Goal: Task Accomplishment & Management: Complete application form

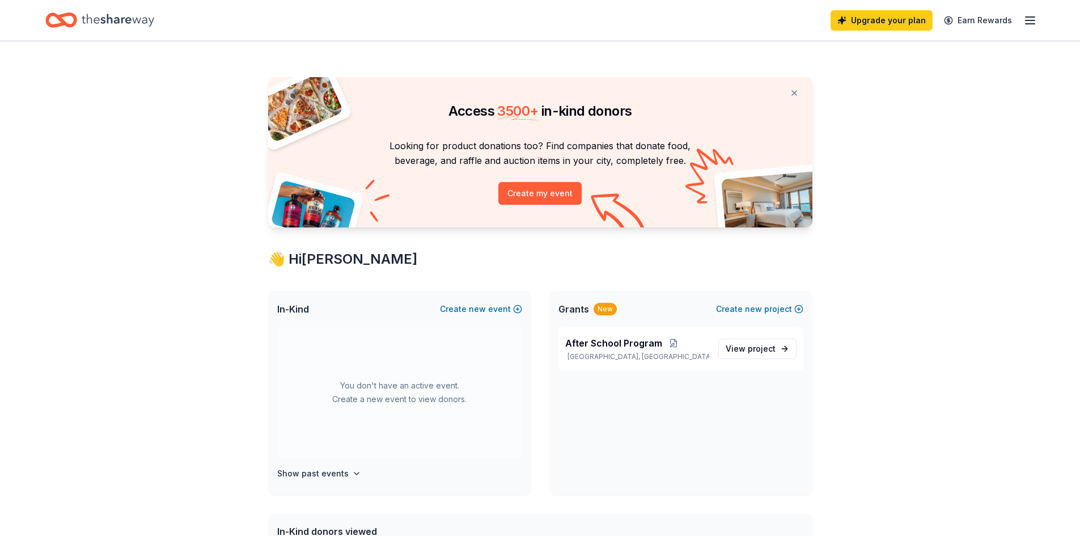
click at [1042, 22] on div "Upgrade your plan Earn Rewards" at bounding box center [540, 20] width 1080 height 40
click at [1031, 21] on icon "button" at bounding box center [1030, 21] width 14 height 14
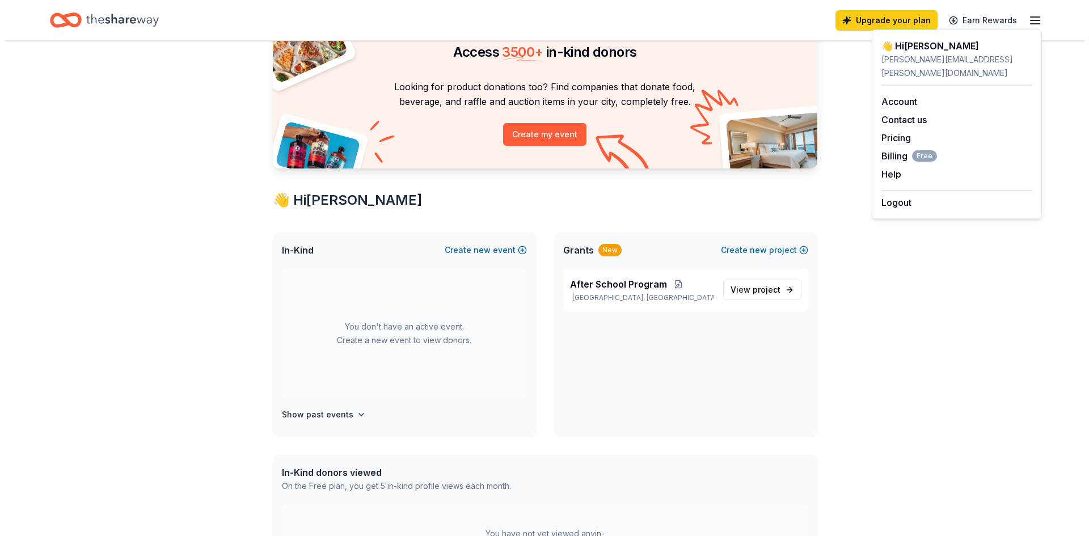
scroll to position [57, 0]
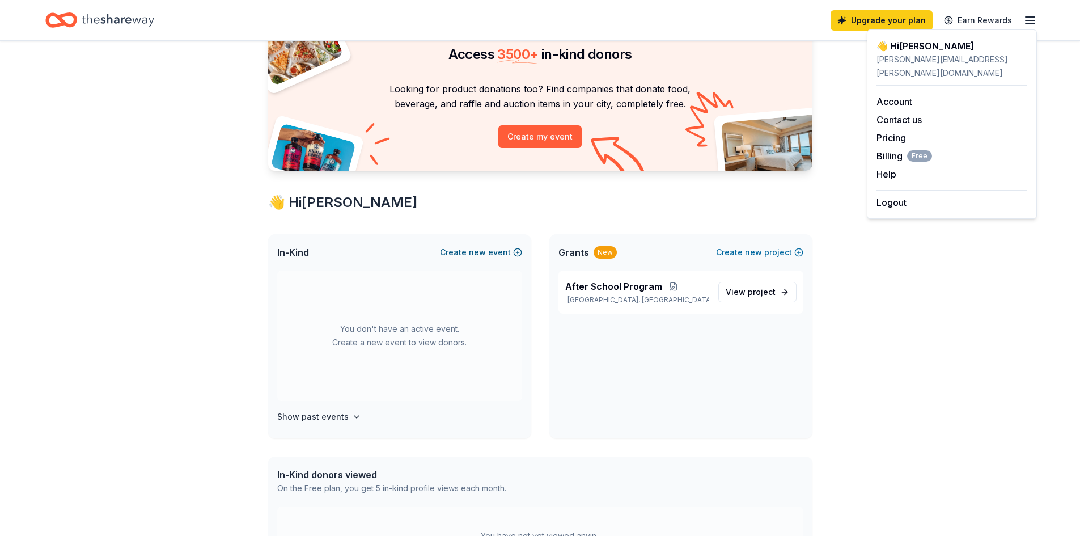
click at [470, 254] on button "Create new event" at bounding box center [481, 253] width 82 height 14
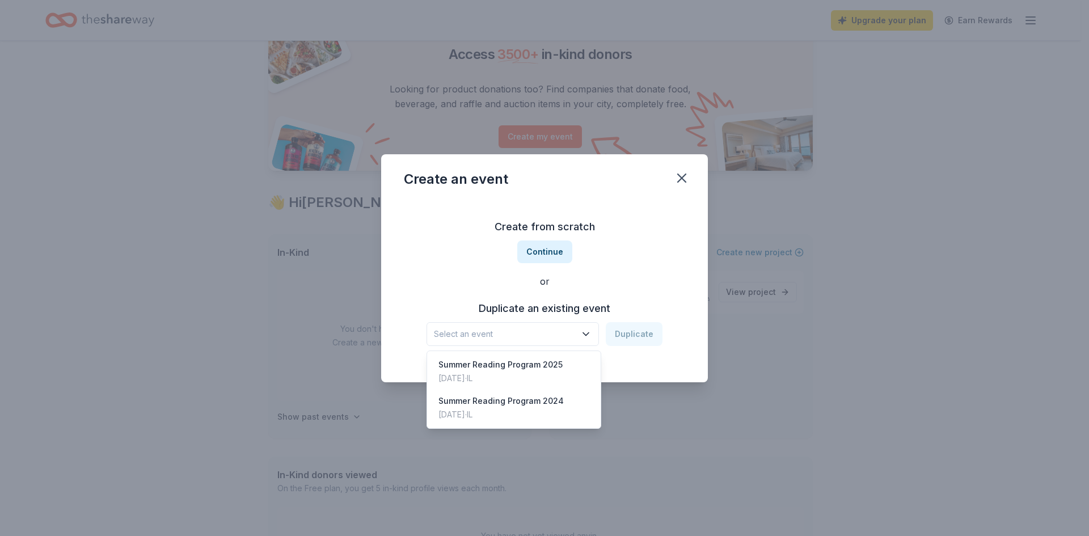
click at [582, 335] on icon "button" at bounding box center [585, 333] width 11 height 11
click at [568, 372] on div "Summer Reading Program [DATE], 2025 · IL" at bounding box center [513, 371] width 169 height 36
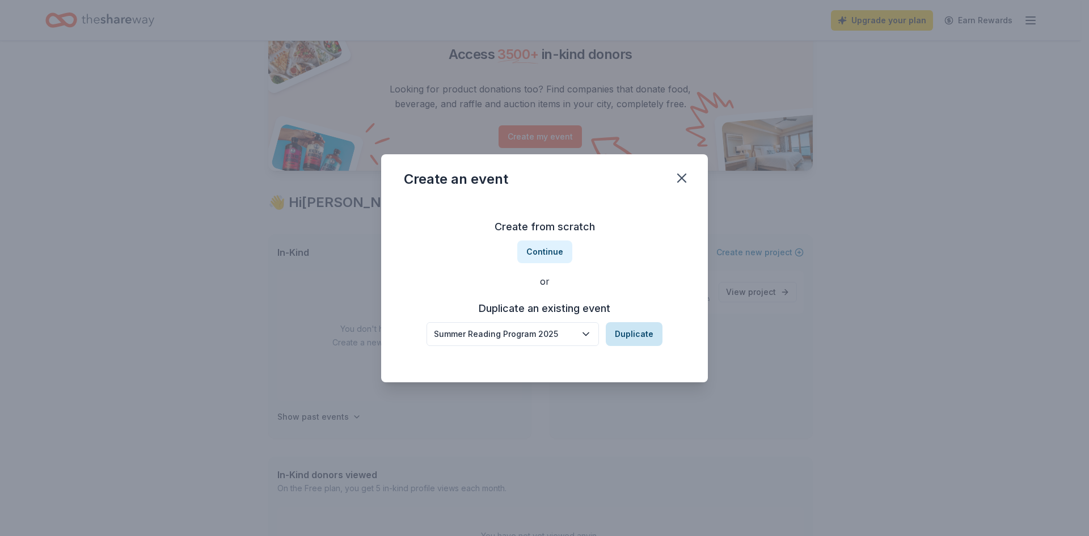
click at [640, 333] on button "Duplicate" at bounding box center [634, 334] width 57 height 24
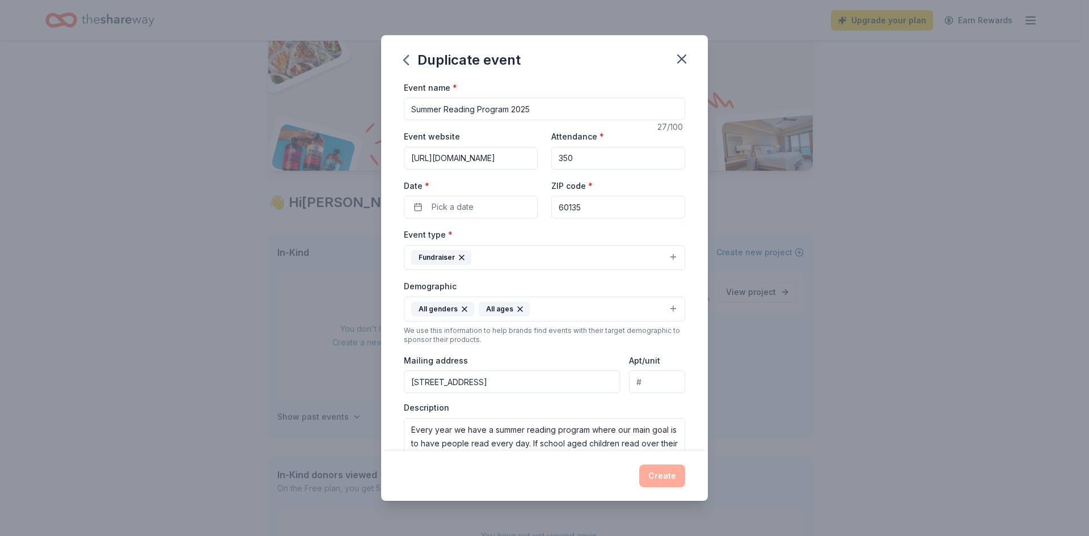
drag, startPoint x: 527, startPoint y: 109, endPoint x: 538, endPoint y: 109, distance: 10.8
click at [538, 109] on input "Summer Reading Program 2025" at bounding box center [544, 109] width 281 height 23
type input "Summer Reading Program 2026"
drag, startPoint x: 570, startPoint y: 155, endPoint x: 548, endPoint y: 157, distance: 22.2
click at [551, 157] on input "350" at bounding box center [618, 158] width 134 height 23
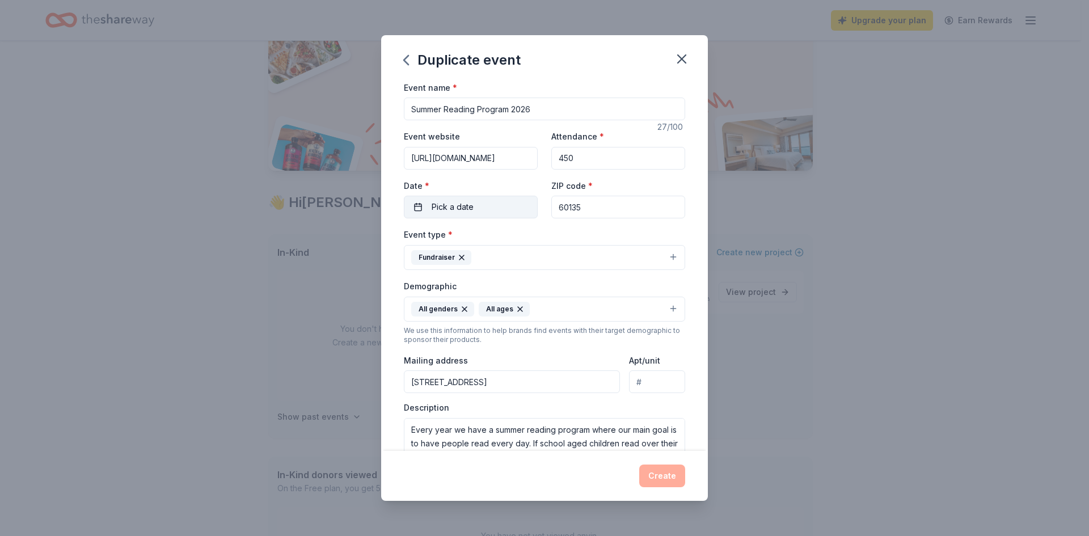
type input "450"
click at [476, 209] on button "Pick a date" at bounding box center [471, 207] width 134 height 23
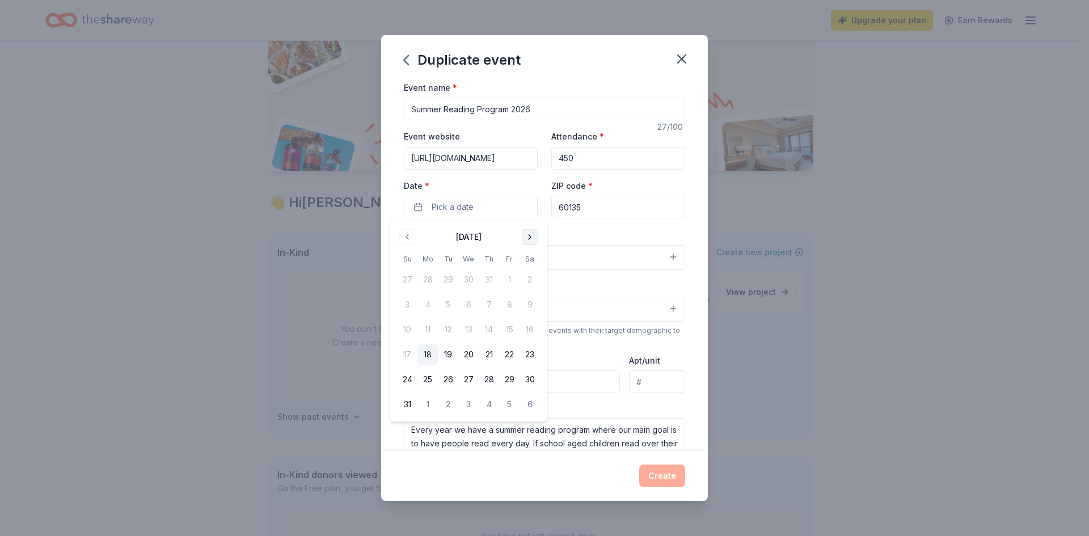
click at [531, 235] on button "Go to next month" at bounding box center [530, 237] width 16 height 16
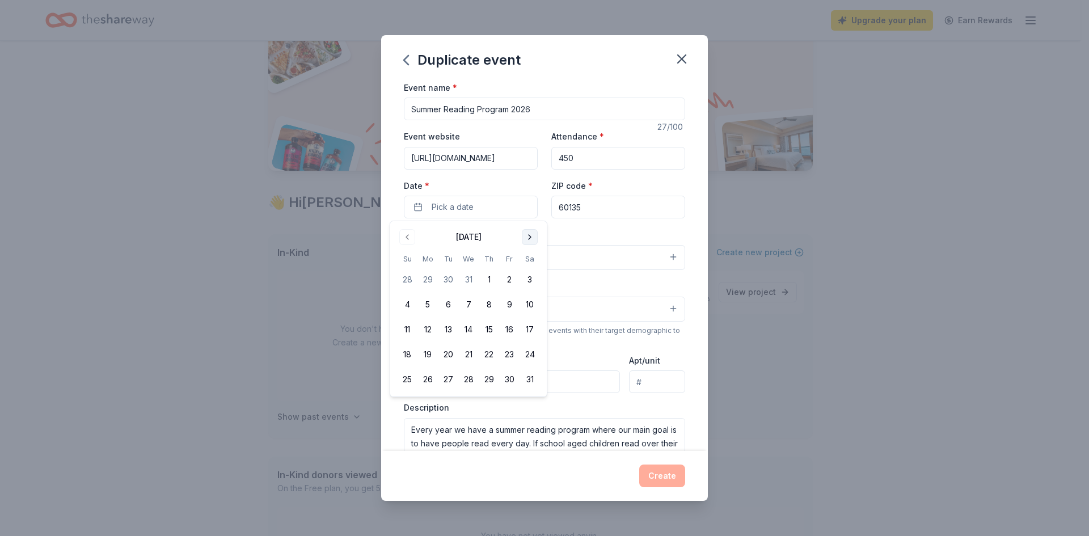
click at [531, 235] on button "Go to next month" at bounding box center [530, 237] width 16 height 16
click at [532, 235] on button "Go to next month" at bounding box center [530, 237] width 16 height 16
click at [532, 236] on button "Go to next month" at bounding box center [530, 237] width 16 height 16
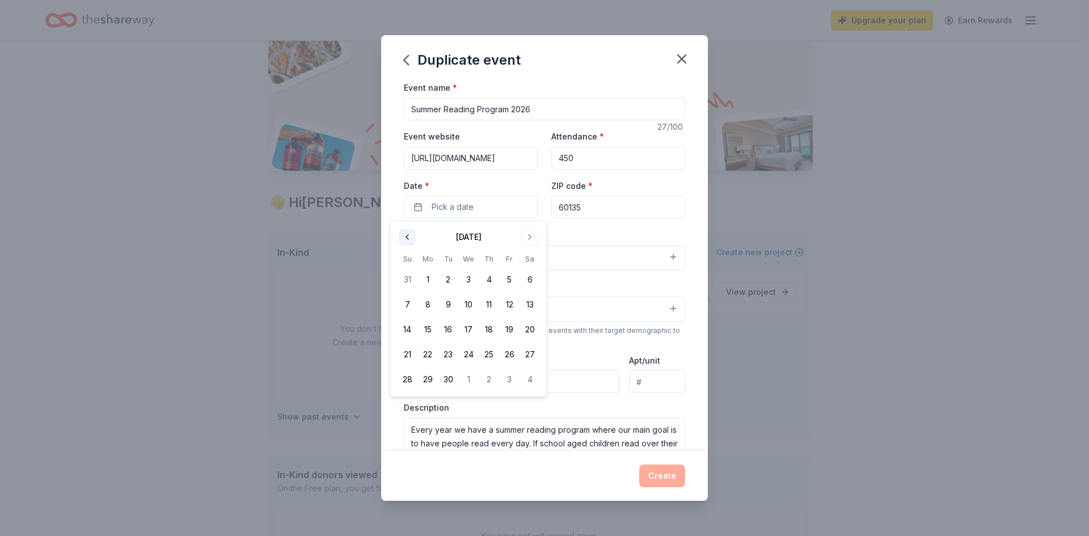
click at [405, 236] on button "Go to previous month" at bounding box center [407, 237] width 16 height 16
click at [532, 235] on button "Go to next month" at bounding box center [530, 237] width 16 height 16
click at [424, 277] on button "1" at bounding box center [427, 279] width 20 height 20
click at [681, 220] on div "Event name * Summer Reading Program 2026 27 /100 Event website [URL][DOMAIN_NAM…" at bounding box center [544, 266] width 327 height 371
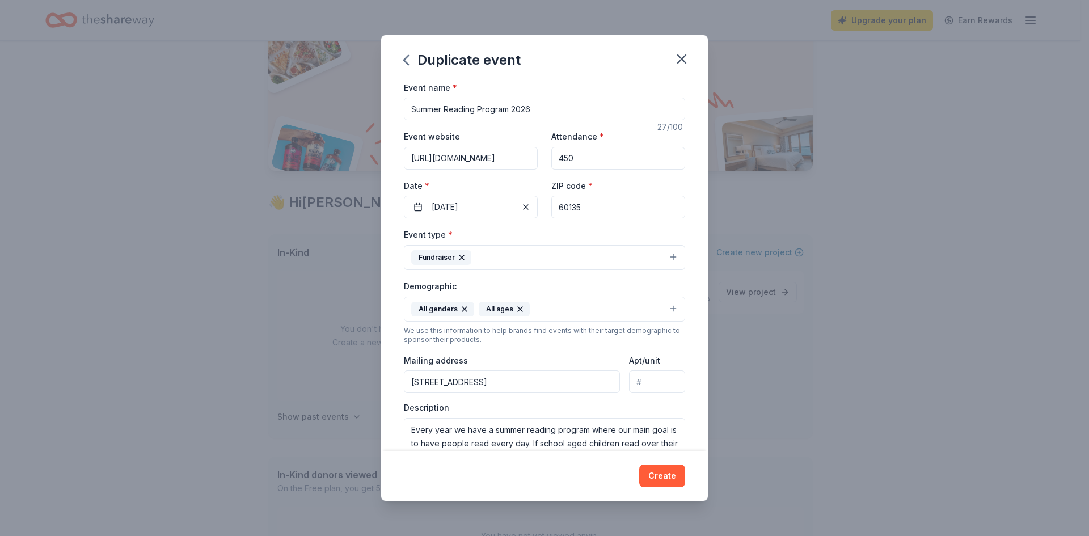
click at [537, 253] on button "Fundraiser" at bounding box center [544, 257] width 281 height 25
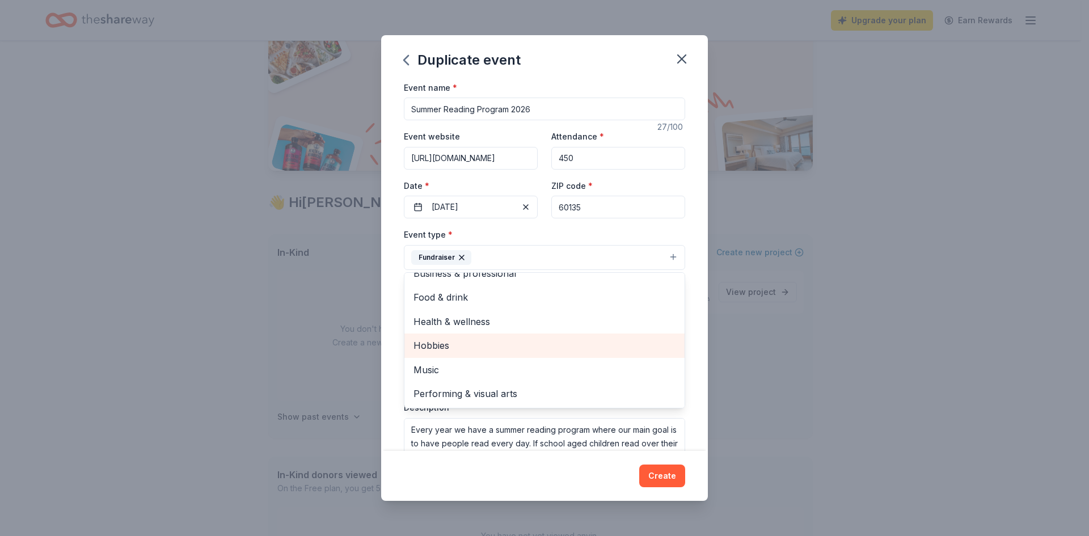
scroll to position [0, 0]
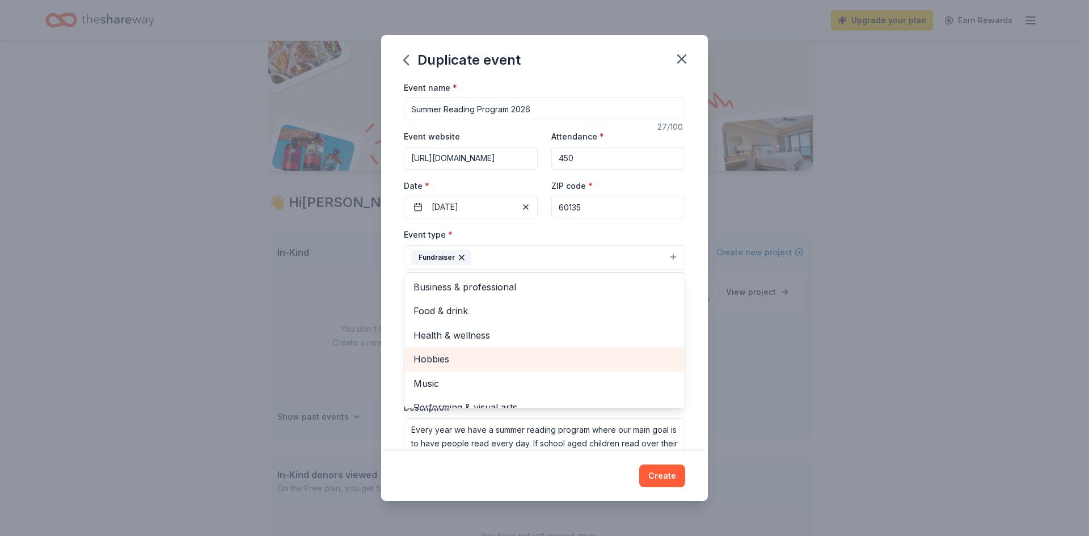
click at [540, 356] on span "Hobbies" at bounding box center [544, 359] width 262 height 15
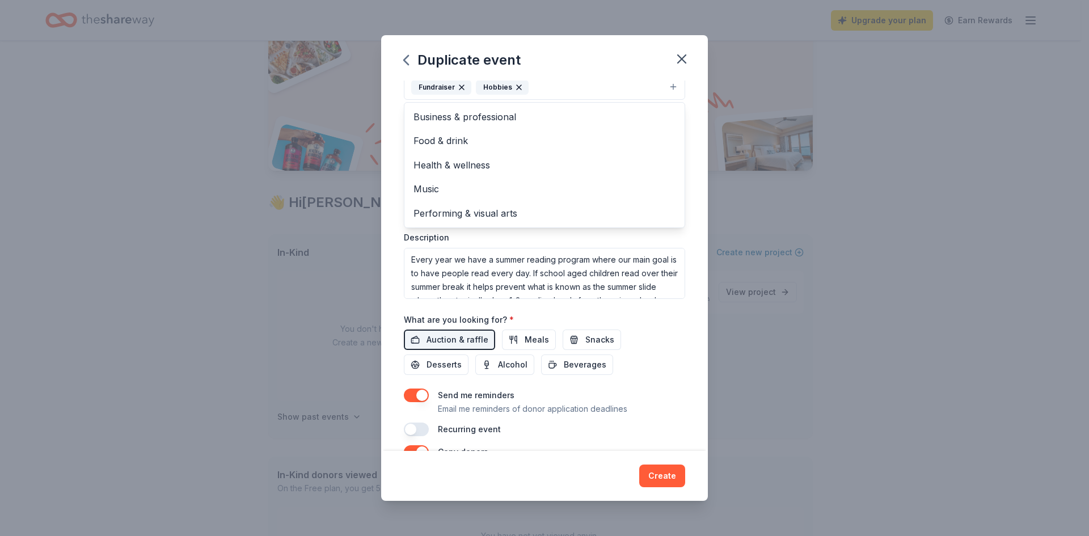
click at [695, 234] on div "Event name * Summer Reading Program 2026 27 /100 Event website [URL][DOMAIN_NAM…" at bounding box center [544, 266] width 327 height 371
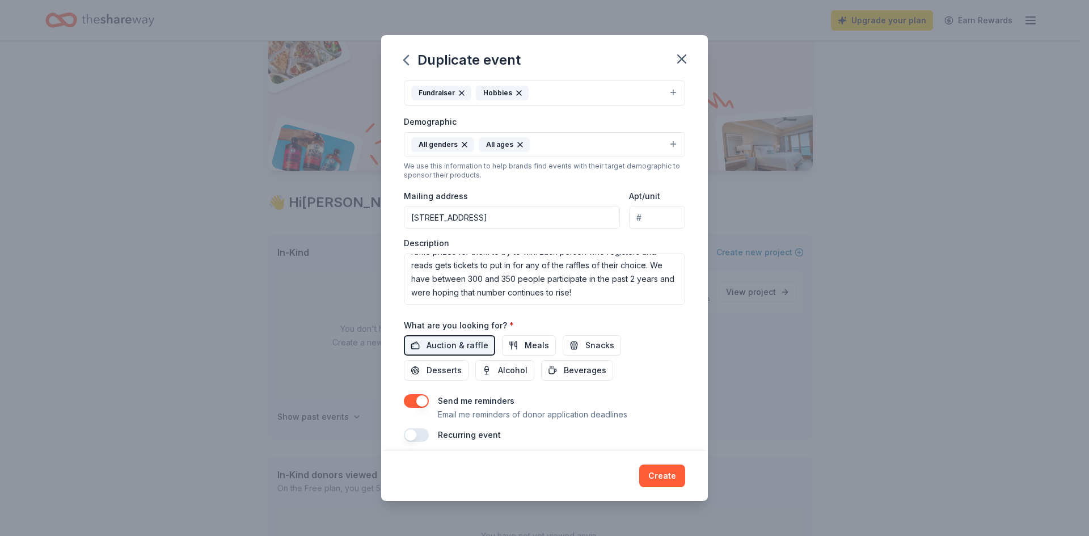
scroll to position [163, 0]
drag, startPoint x: 445, startPoint y: 279, endPoint x: 460, endPoint y: 278, distance: 15.4
click at [460, 278] on textarea "Every year we have a summer reading program where our main goal is to have peop…" at bounding box center [544, 278] width 281 height 51
drag, startPoint x: 479, startPoint y: 276, endPoint x: 493, endPoint y: 278, distance: 13.8
click at [493, 278] on textarea "Every year we have a summer reading program where our main goal is to have peop…" at bounding box center [544, 278] width 281 height 51
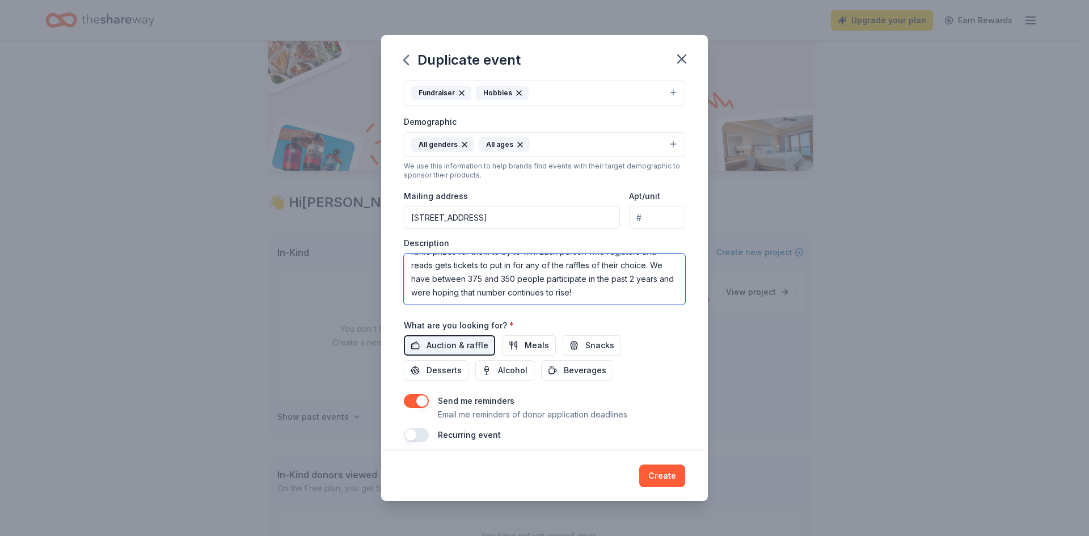
drag, startPoint x: 459, startPoint y: 280, endPoint x: 448, endPoint y: 280, distance: 10.8
click at [448, 280] on textarea "Every year we have a summer reading program where our main goal is to have peop…" at bounding box center [544, 278] width 281 height 51
click at [483, 281] on textarea "Every year we have a summer reading program where our main goal is to have peop…" at bounding box center [544, 278] width 281 height 51
click at [610, 281] on textarea "Every year we have a summer reading program where our main goal is to have peop…" at bounding box center [544, 278] width 281 height 51
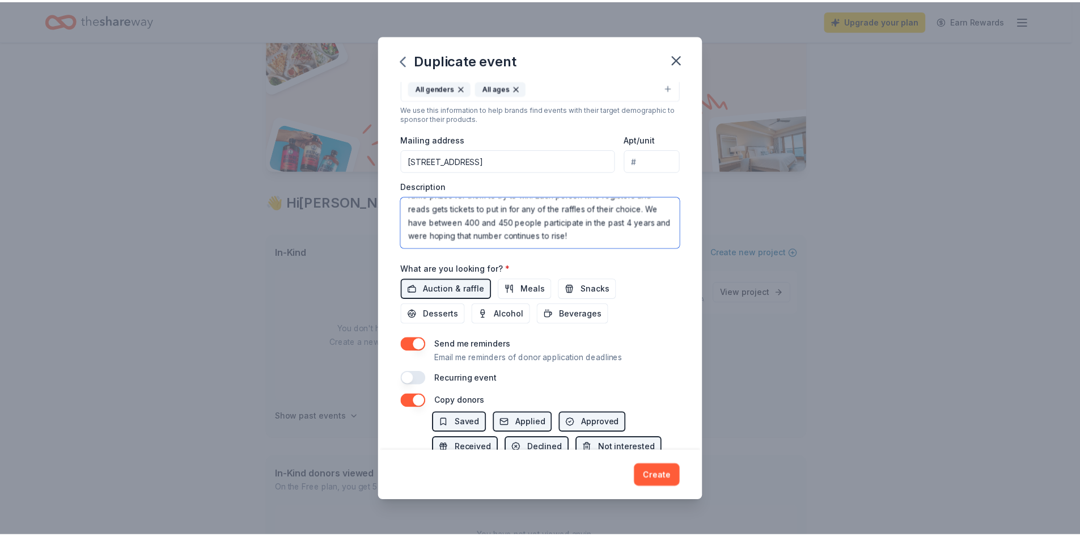
scroll to position [278, 0]
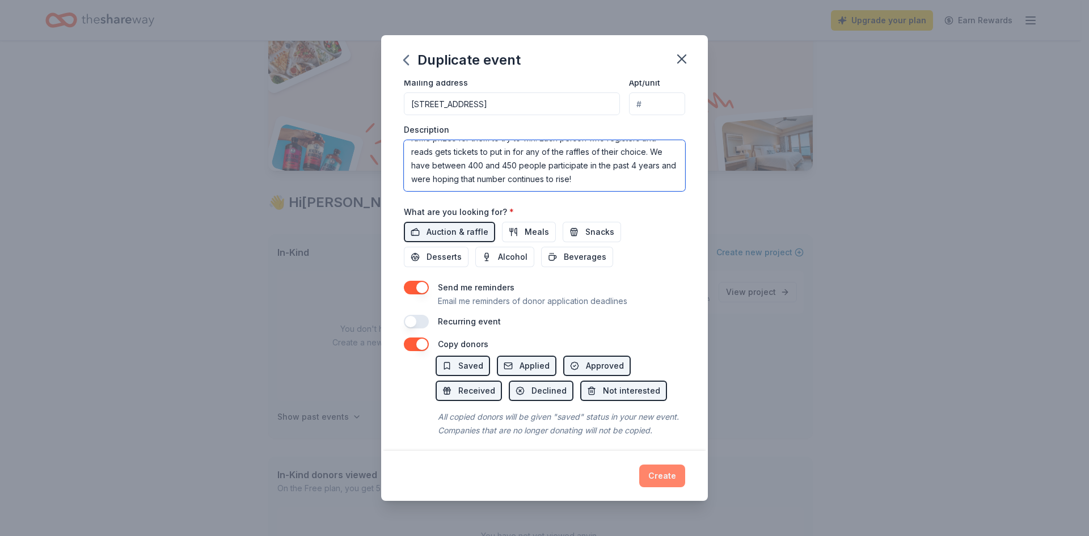
type textarea "Every year we have a summer reading program where our main goal is to have peop…"
click at [659, 476] on button "Create" at bounding box center [662, 475] width 46 height 23
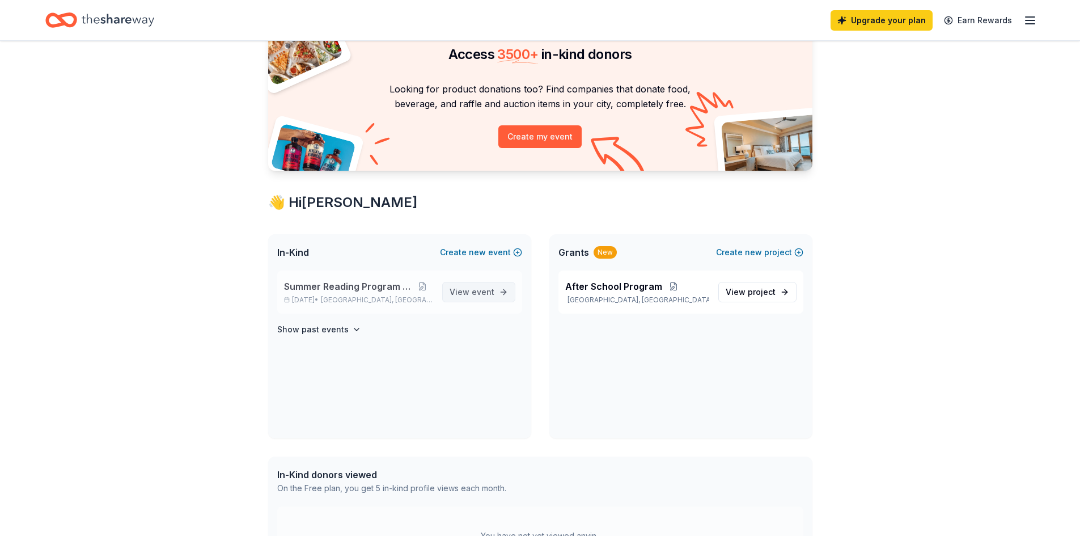
click at [479, 295] on span "event" at bounding box center [483, 292] width 23 height 10
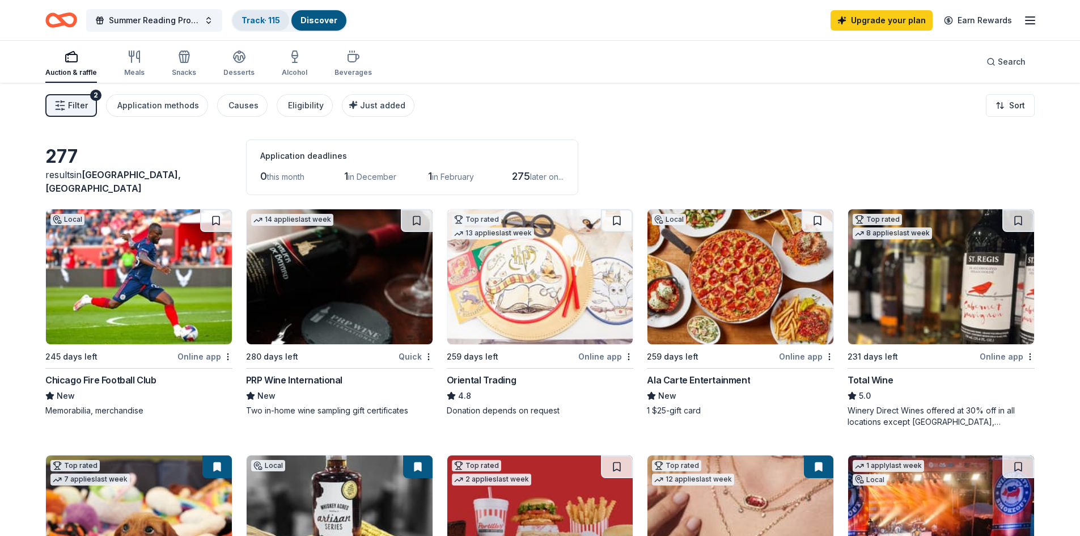
click at [263, 23] on link "Track · 115" at bounding box center [261, 20] width 39 height 10
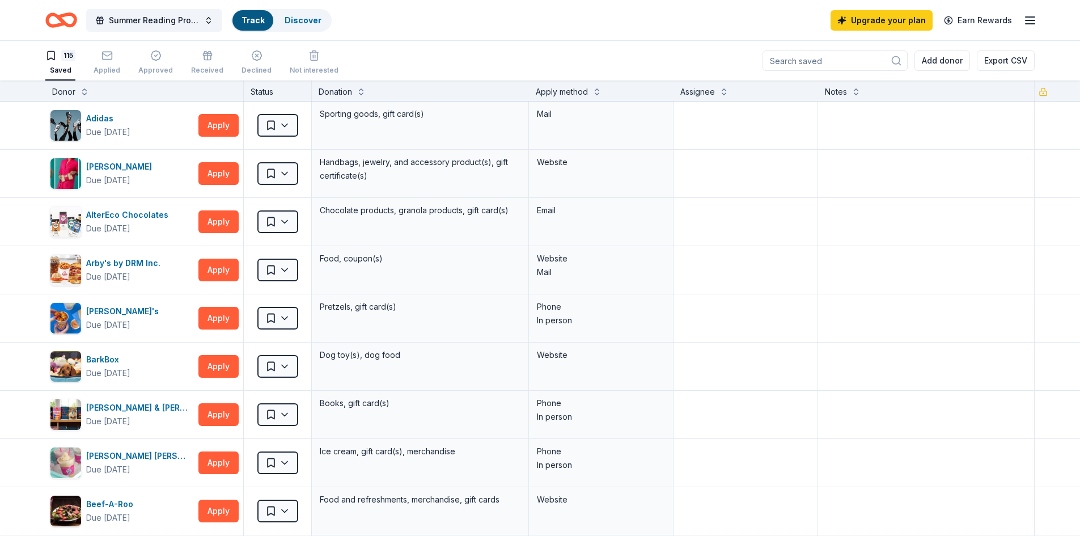
scroll to position [1, 0]
